Goal: Task Accomplishment & Management: Manage account settings

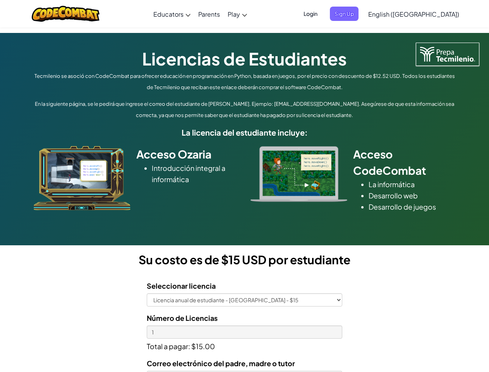
click at [245, 186] on div at bounding box center [299, 174] width 108 height 56
click at [322, 14] on span "Login" at bounding box center [310, 14] width 23 height 14
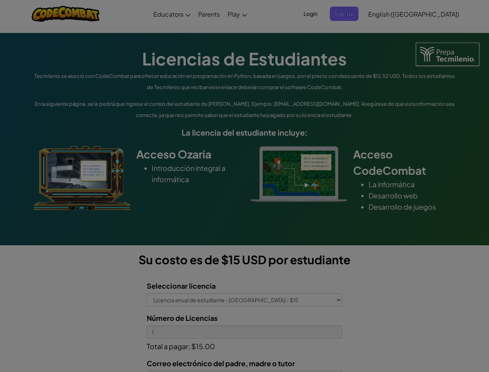
click at [0, 0] on div "Log In Unknown Error Email or Username : Forgot your password? Password : Log I…" at bounding box center [0, 0] width 0 height 0
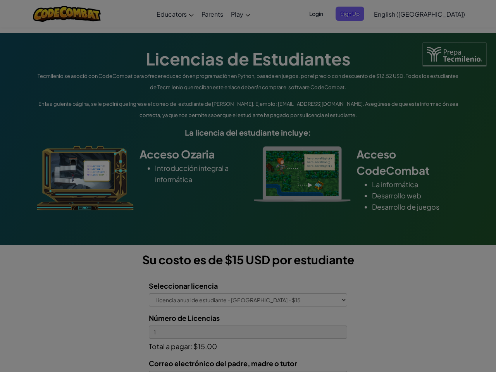
click at [392, 14] on div "Log In Unknown Error Email or Username : Forgot your password? Password : Log I…" at bounding box center [248, 186] width 496 height 372
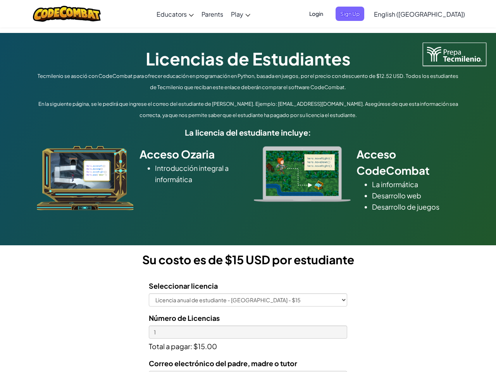
click at [433, 14] on div at bounding box center [248, 186] width 496 height 372
